Goal: Check status

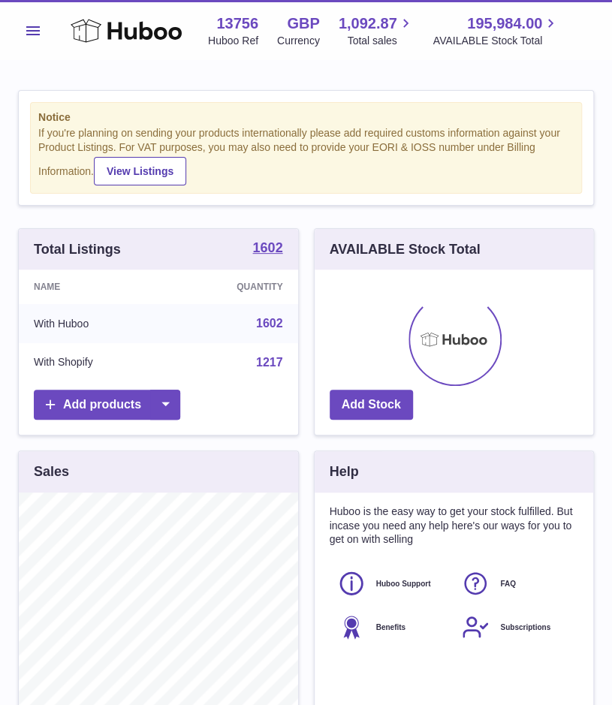
scroll to position [234, 279]
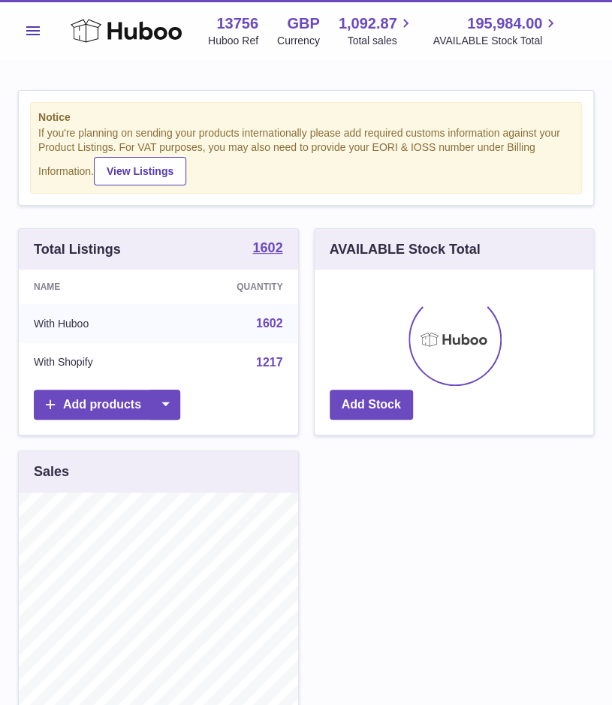
click at [37, 38] on button "Menu" at bounding box center [33, 31] width 30 height 30
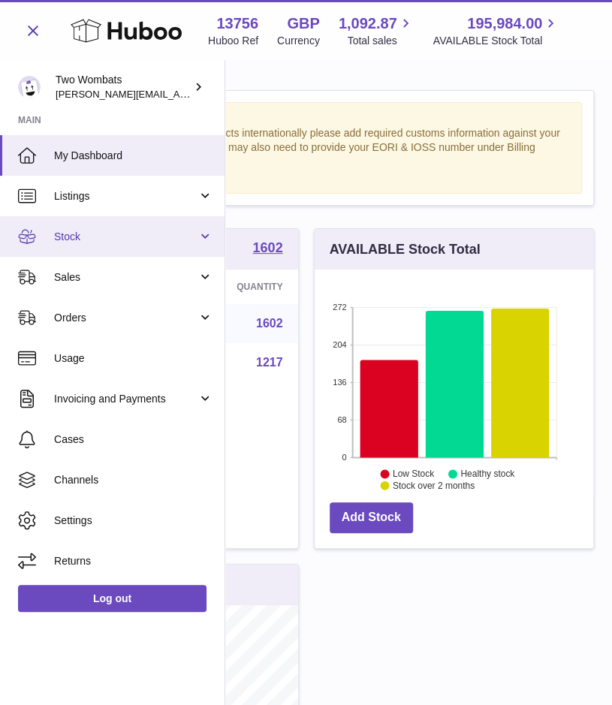
click at [210, 247] on link "Stock" at bounding box center [112, 236] width 225 height 41
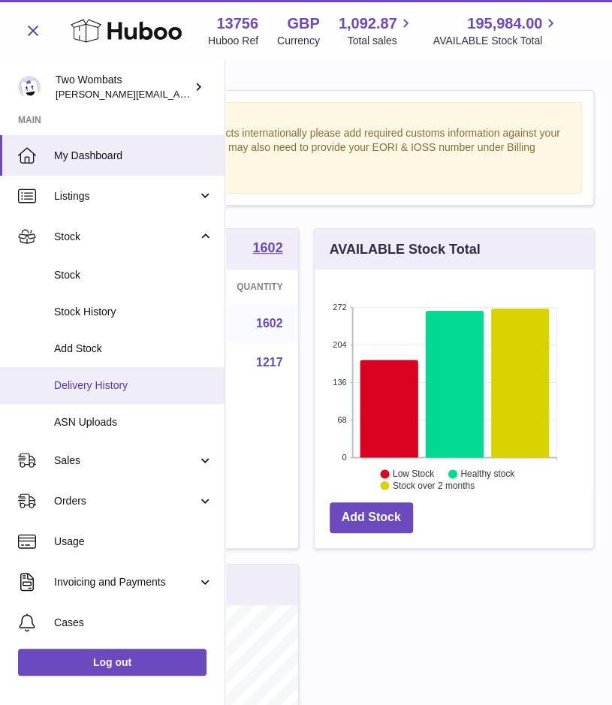
click at [131, 380] on span "Delivery History" at bounding box center [133, 385] width 159 height 14
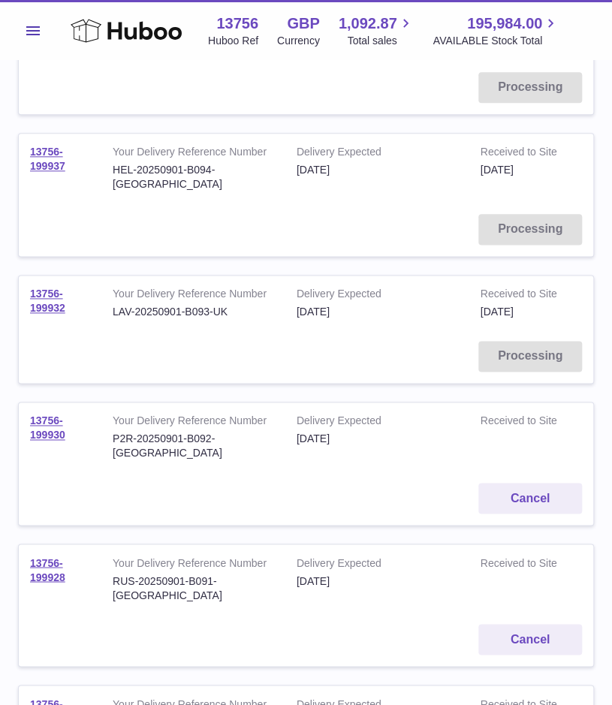
scroll to position [474, 0]
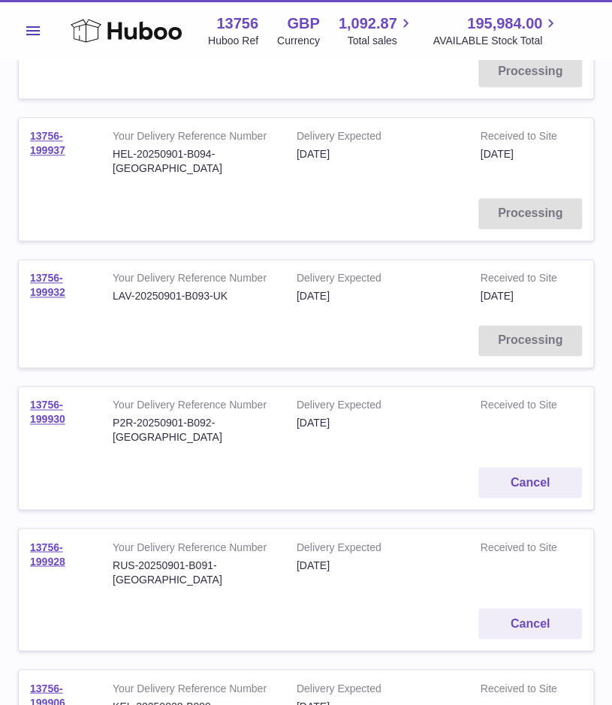
click at [193, 398] on strong "Your Delivery Reference Number" at bounding box center [193, 407] width 161 height 18
click at [59, 399] on link "13756-199930" at bounding box center [47, 412] width 35 height 26
